Goal: Check status: Check status

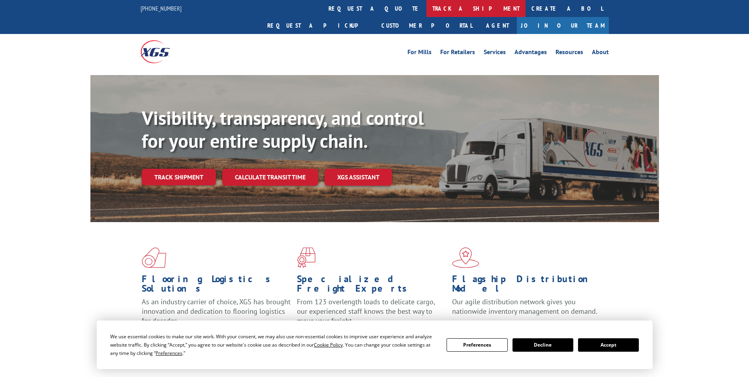
click at [426, 9] on link "track a shipment" at bounding box center [475, 8] width 99 height 17
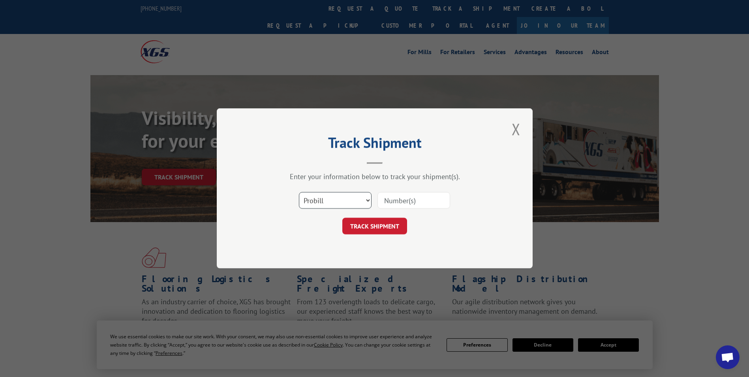
click at [351, 204] on select "Select category... Probill BOL PO" at bounding box center [335, 200] width 73 height 17
select select "bol"
click at [299, 192] on select "Select category... Probill BOL PO" at bounding box center [335, 200] width 73 height 17
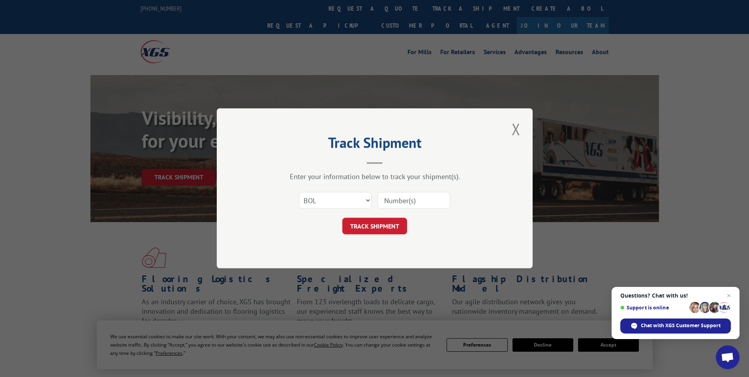
paste input "2823177"
type input "2823177"
click at [396, 226] on button "TRACK SHIPMENT" at bounding box center [374, 226] width 65 height 17
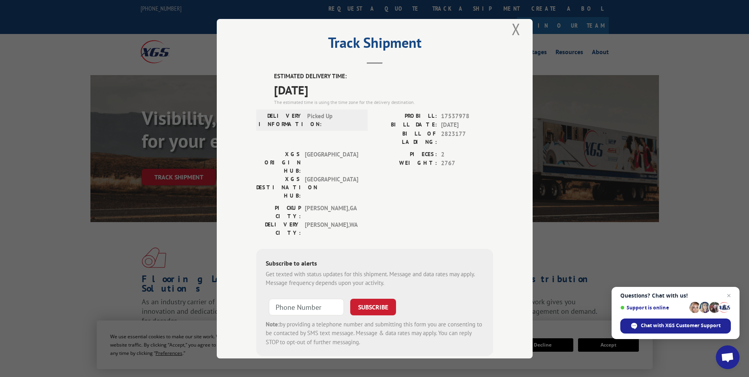
scroll to position [16, 0]
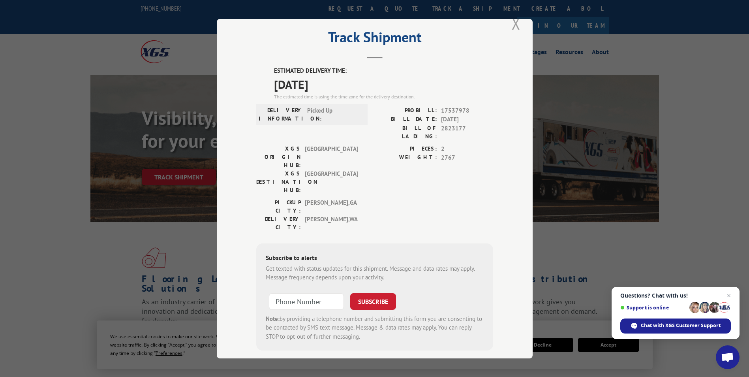
click at [513, 27] on button "Close modal" at bounding box center [515, 24] width 13 height 22
